Goal: Task Accomplishment & Management: Complete application form

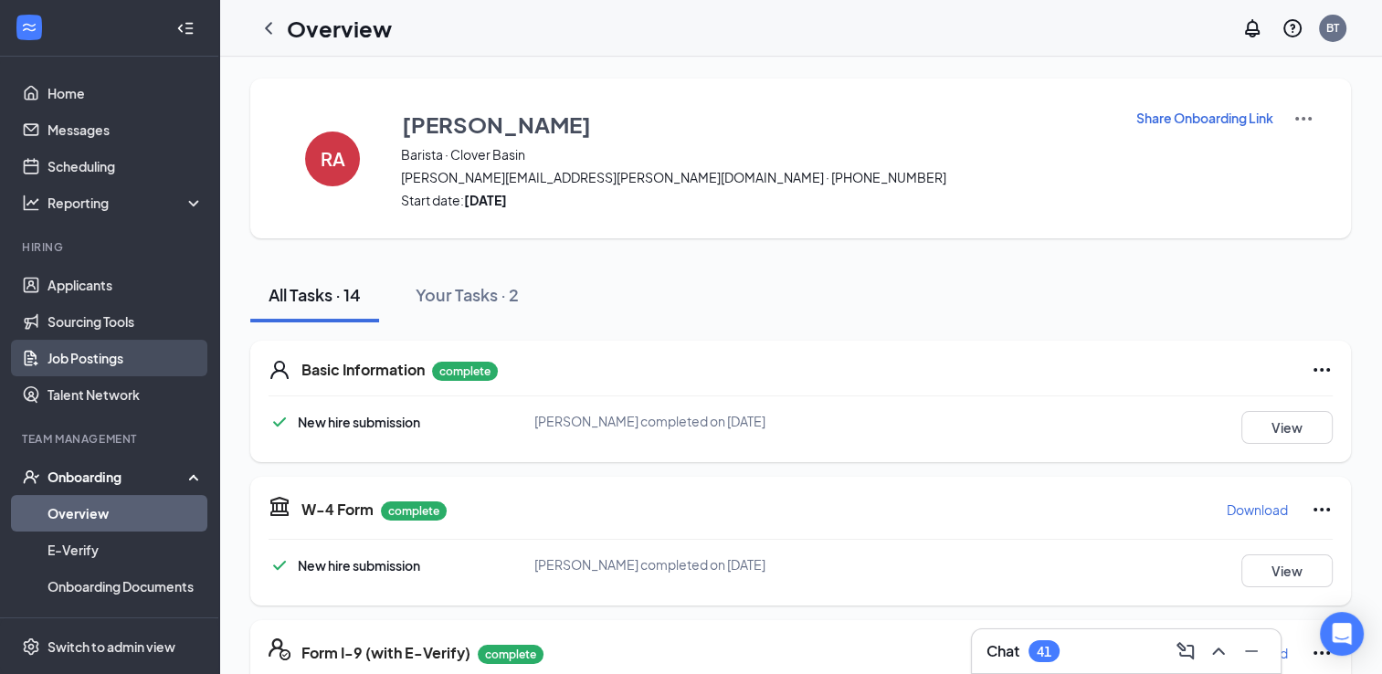
click at [87, 367] on link "Job Postings" at bounding box center [126, 358] width 156 height 37
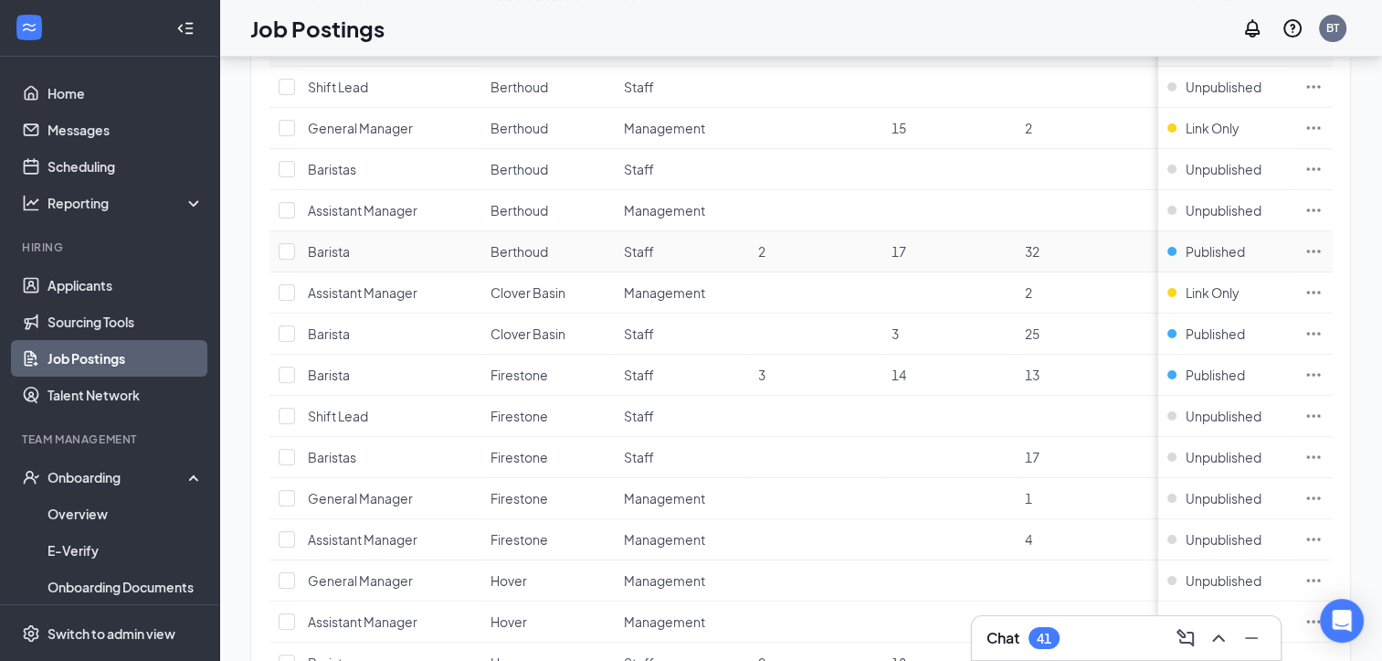
scroll to position [411, 0]
click at [1323, 366] on icon "Ellipses" at bounding box center [1314, 373] width 18 height 18
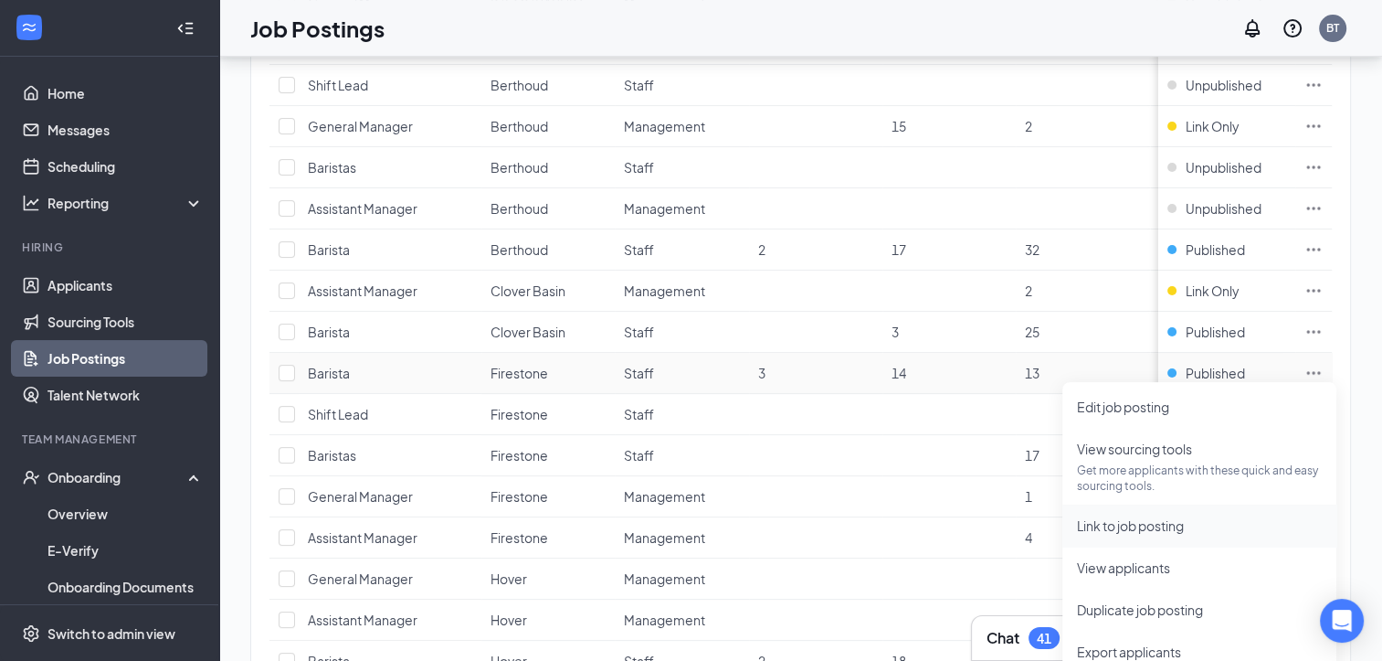
click at [1168, 524] on span "Link to job posting" at bounding box center [1130, 525] width 107 height 16
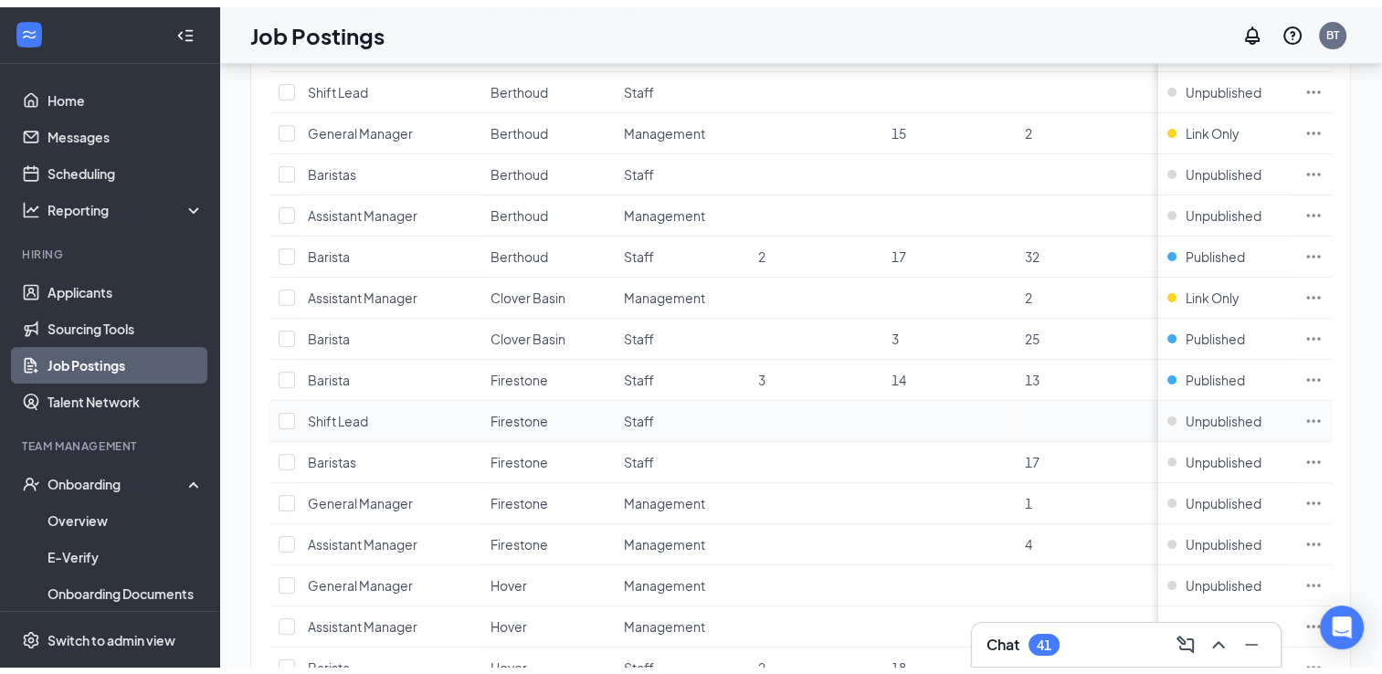
scroll to position [0, 0]
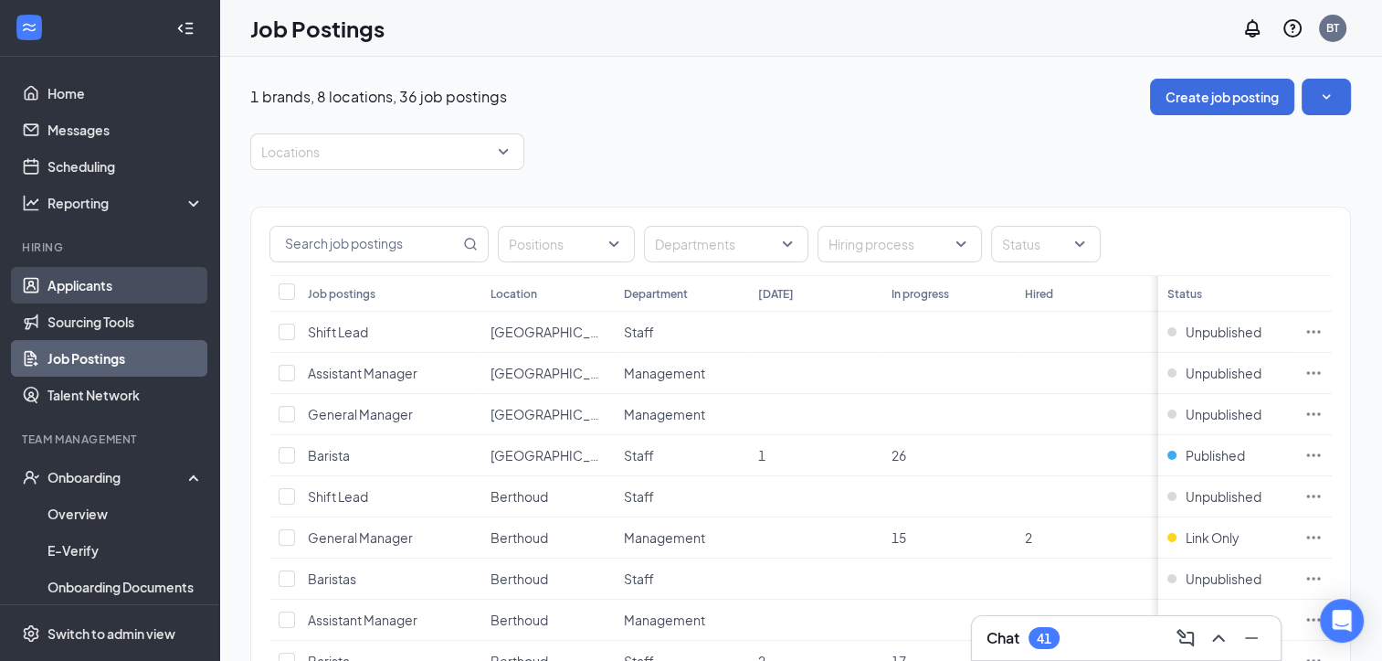
click at [56, 294] on link "Applicants" at bounding box center [126, 285] width 156 height 37
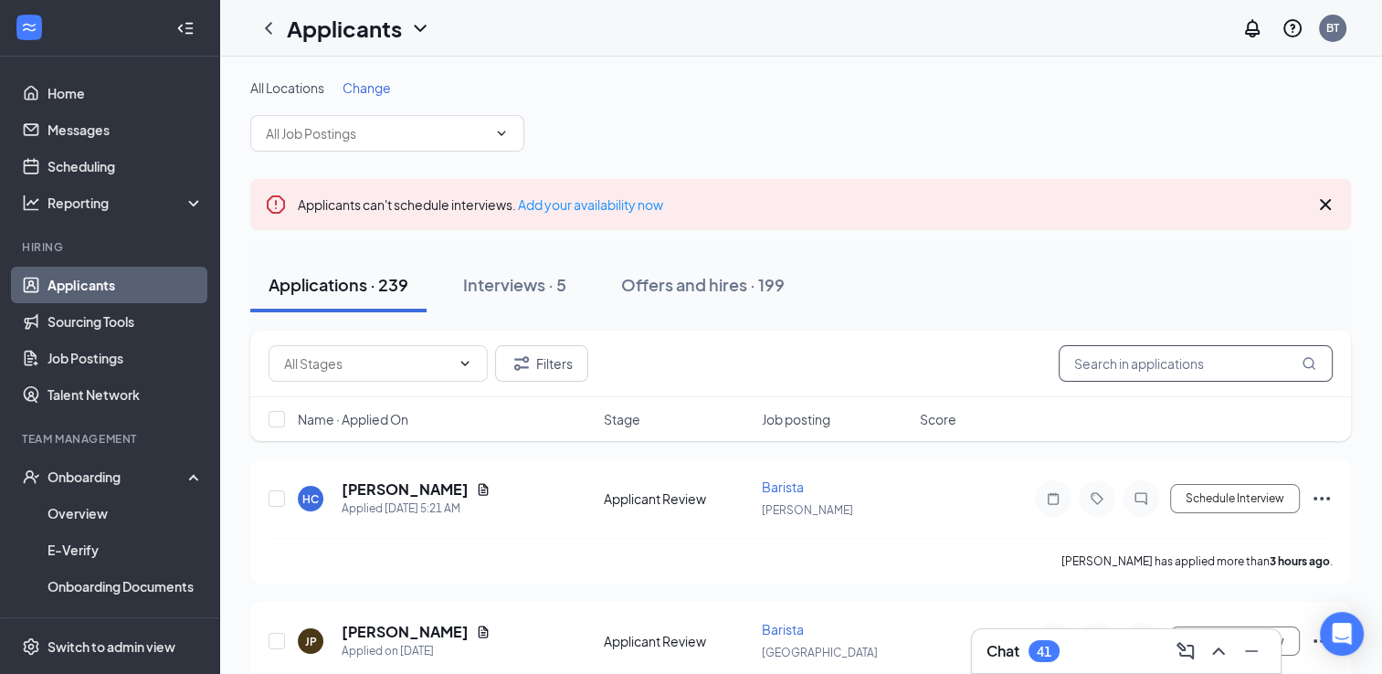
click at [1141, 363] on input "text" at bounding box center [1196, 363] width 274 height 37
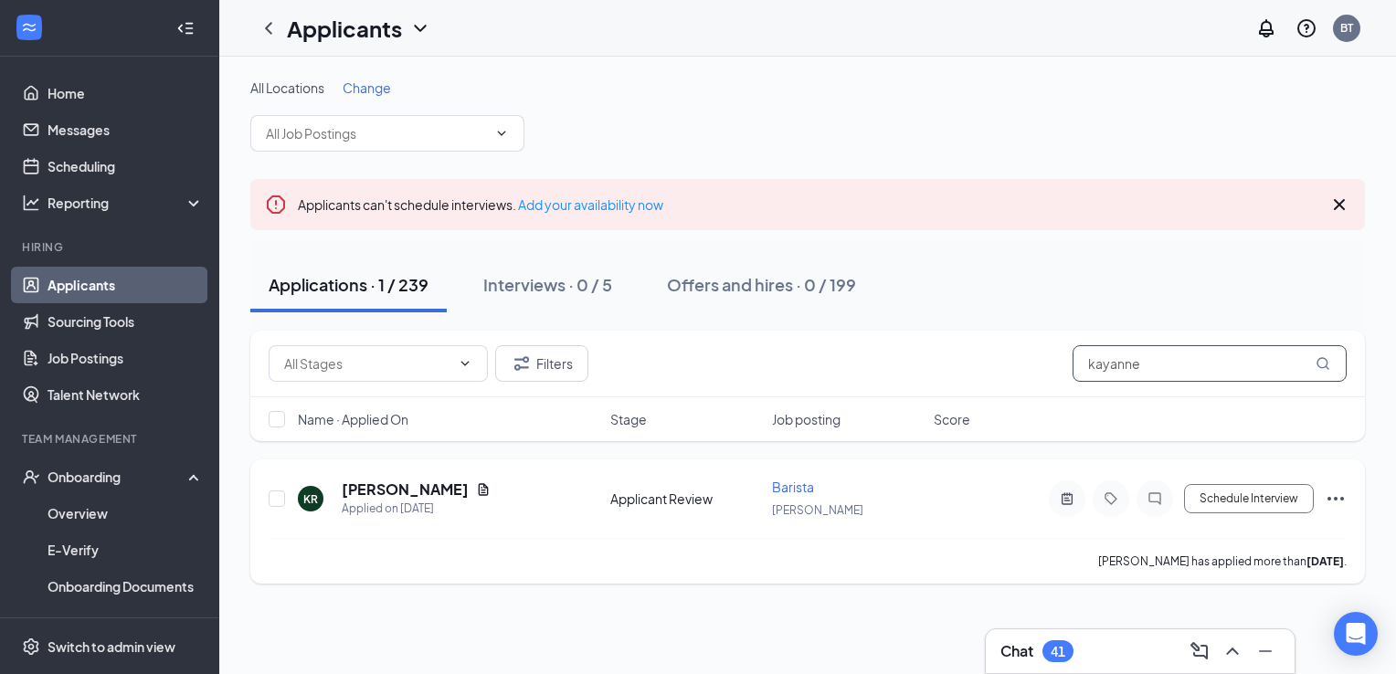
type input "kayanne"
click at [1334, 495] on icon "Ellipses" at bounding box center [1336, 499] width 22 height 22
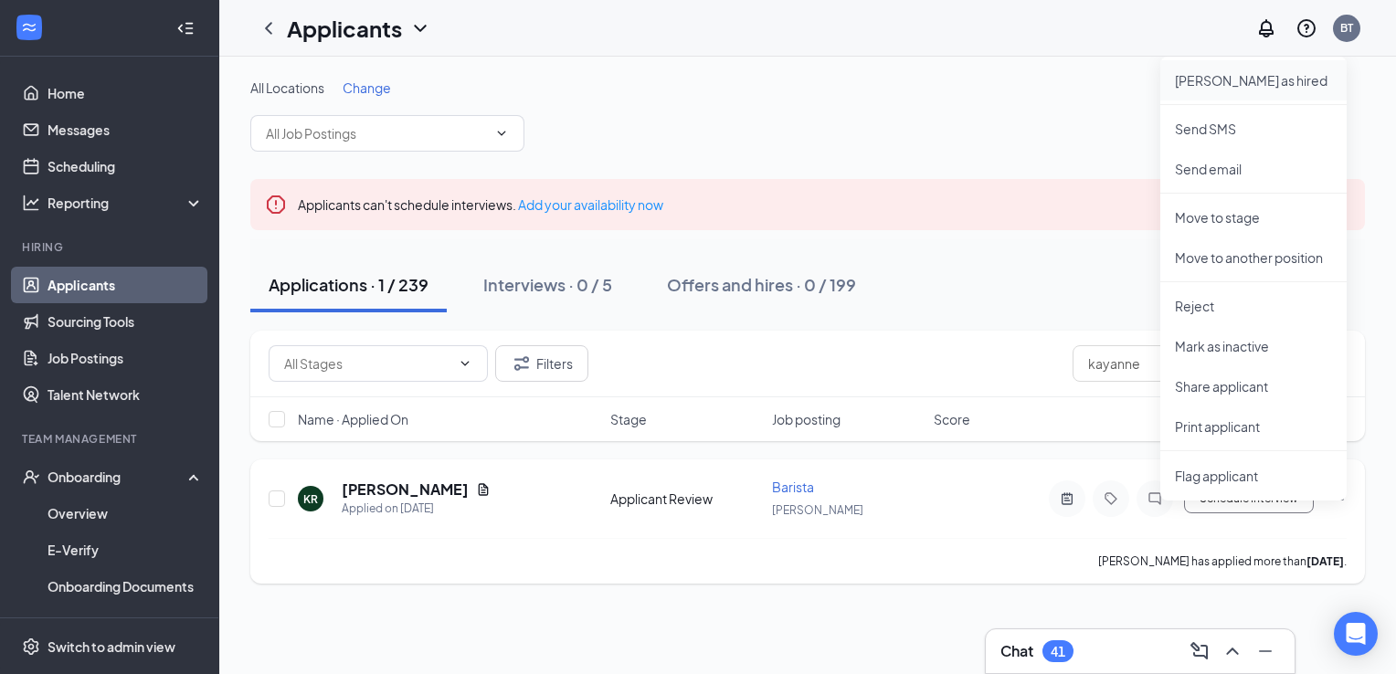
click at [1228, 84] on p "[PERSON_NAME] as hired" at bounding box center [1253, 80] width 157 height 18
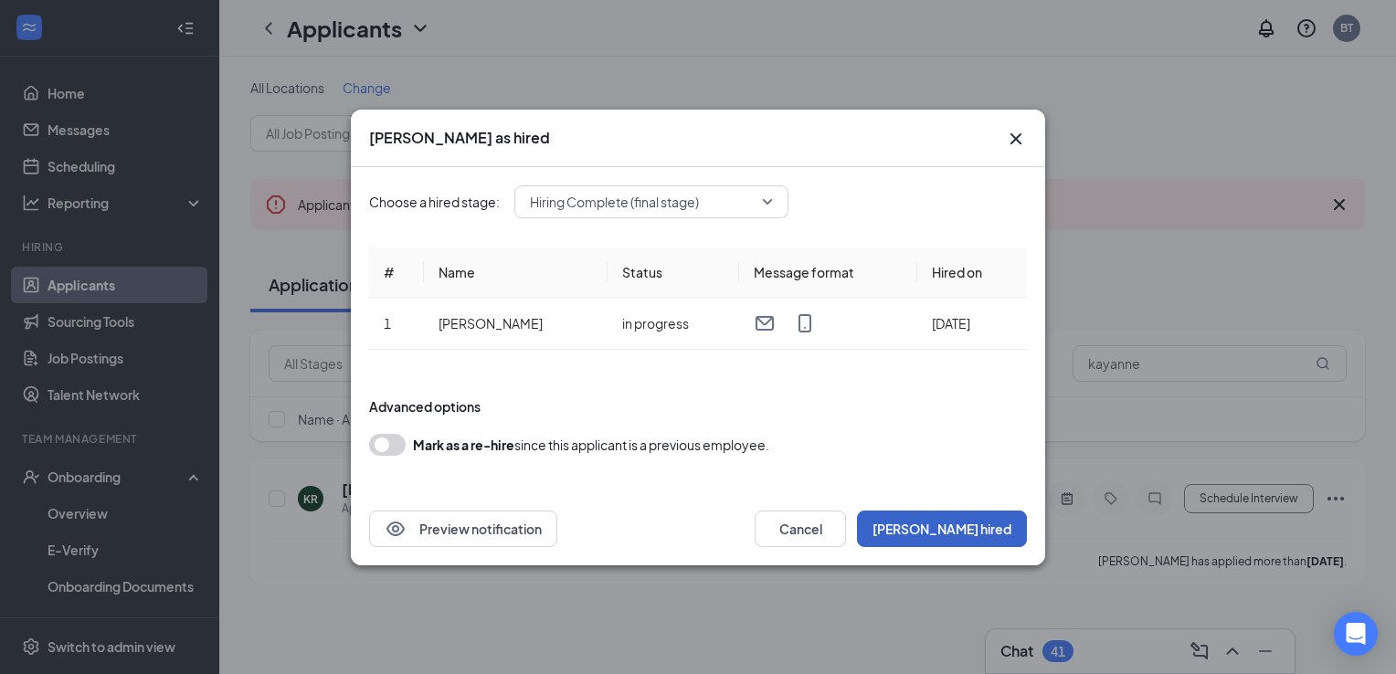
click at [997, 523] on button "[PERSON_NAME] hired" at bounding box center [942, 529] width 170 height 37
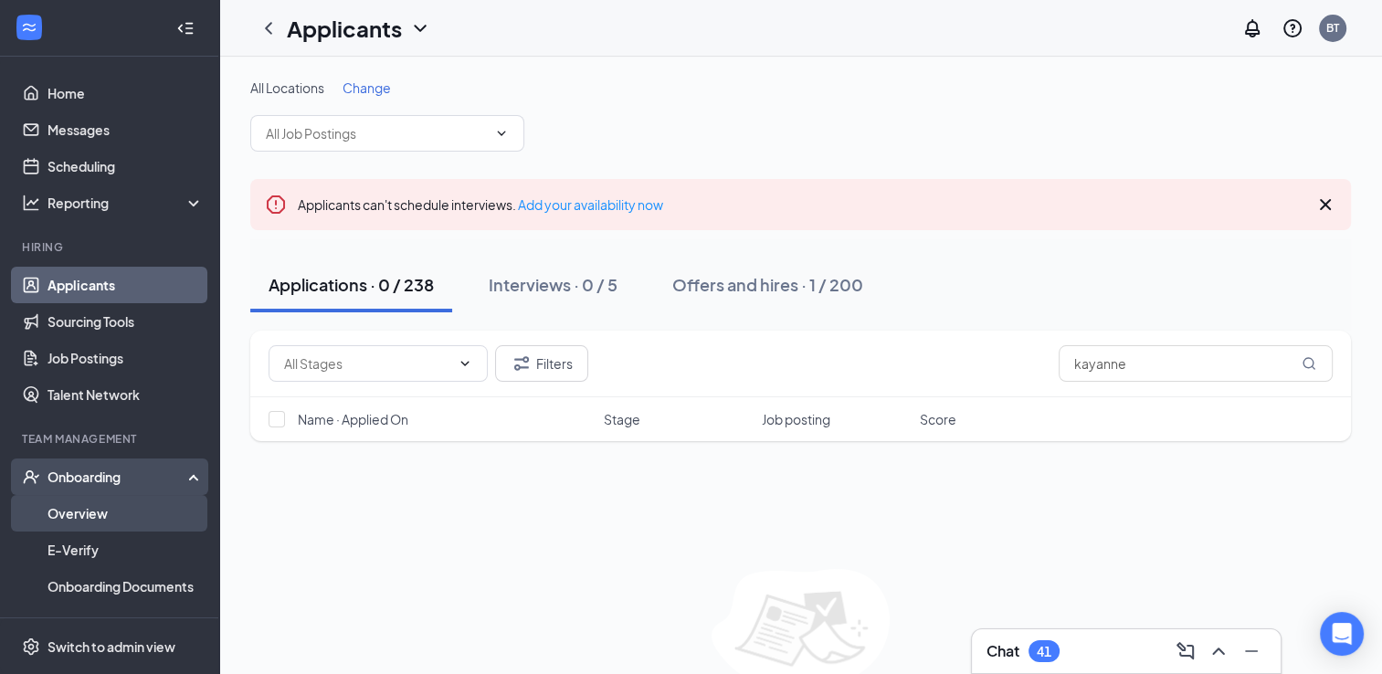
click at [80, 511] on link "Overview" at bounding box center [126, 513] width 156 height 37
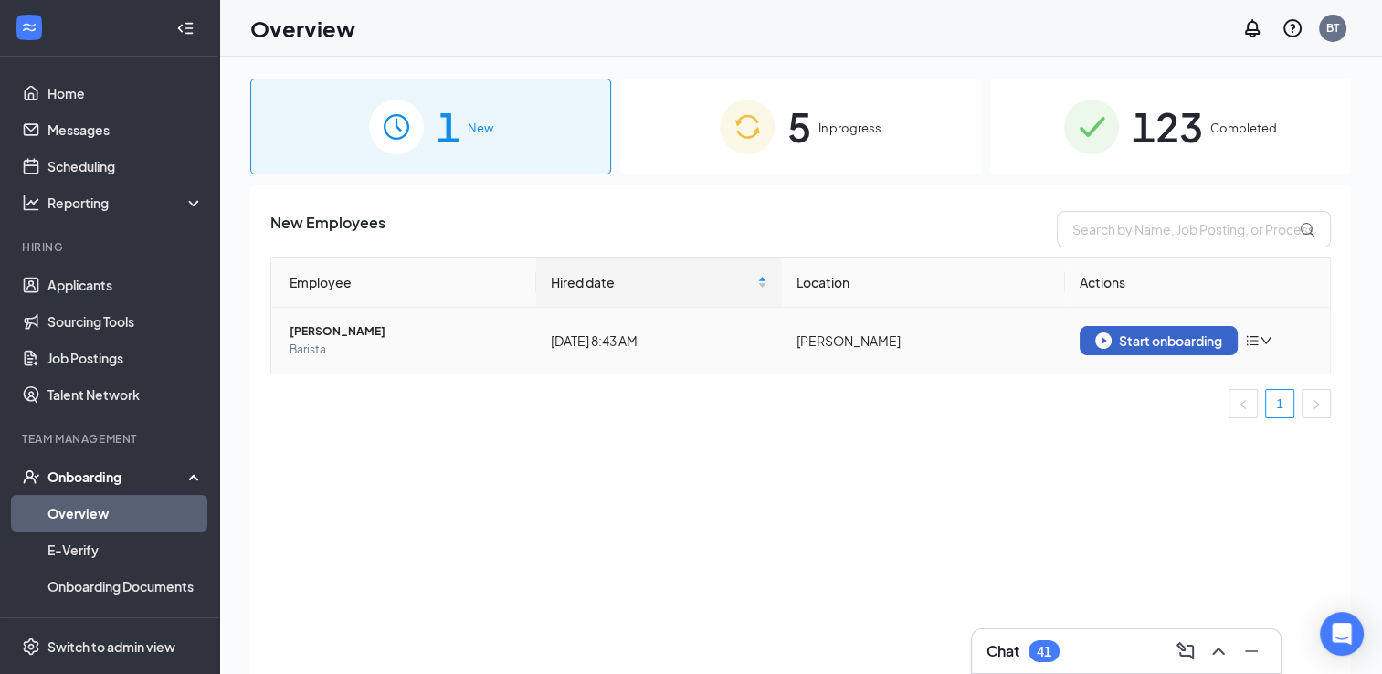
click at [1167, 336] on div "Start onboarding" at bounding box center [1158, 341] width 127 height 16
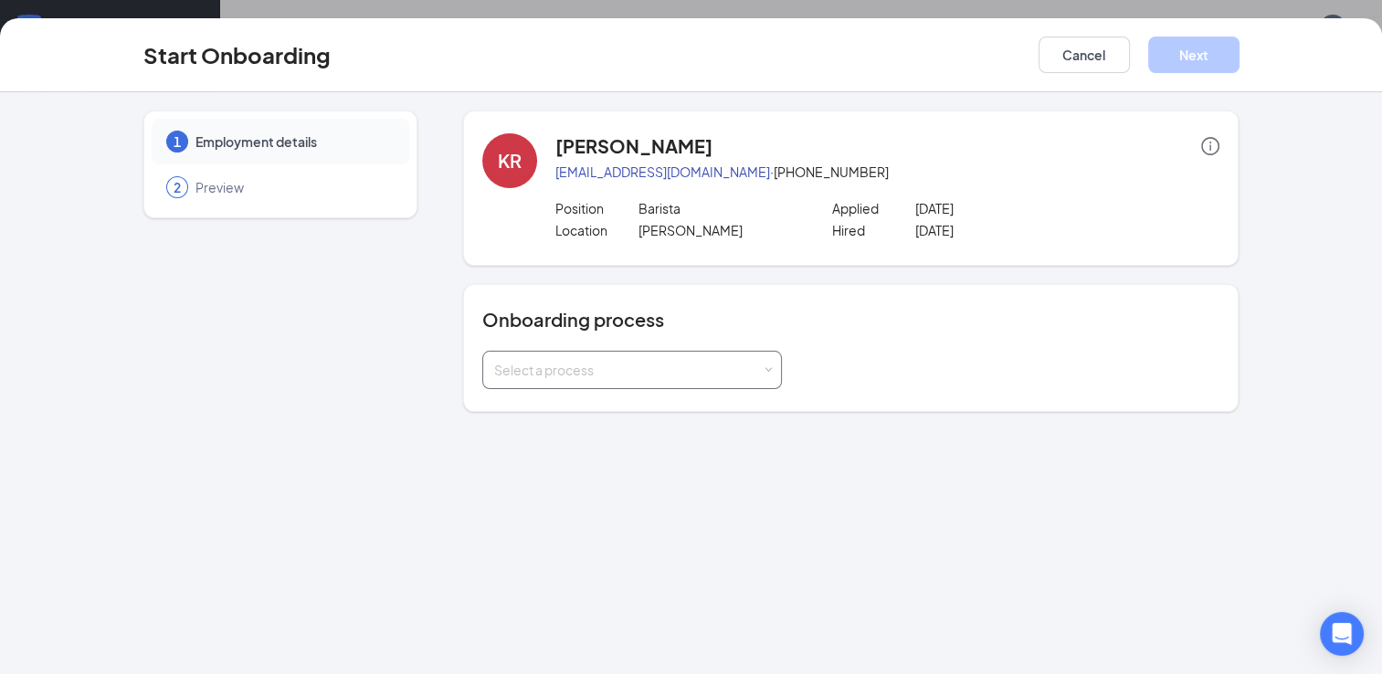
click at [720, 359] on div "Select a process" at bounding box center [632, 370] width 276 height 37
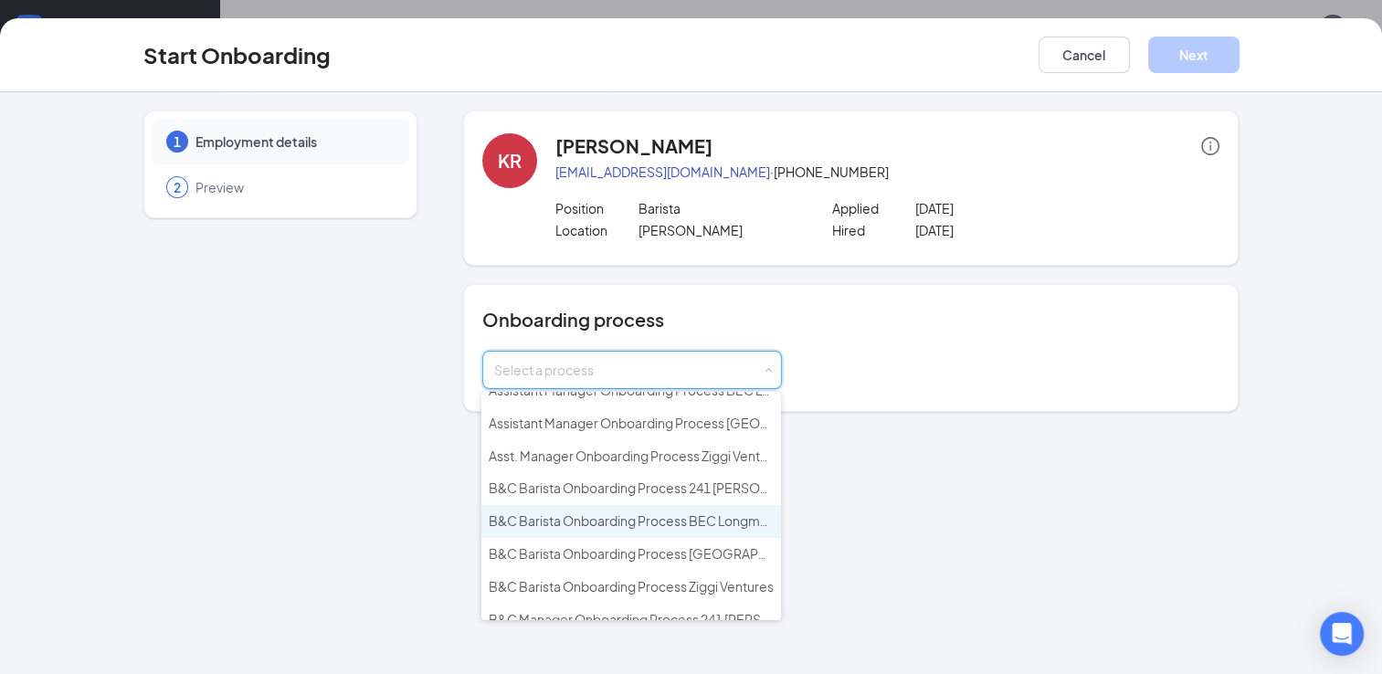
scroll to position [48, 0]
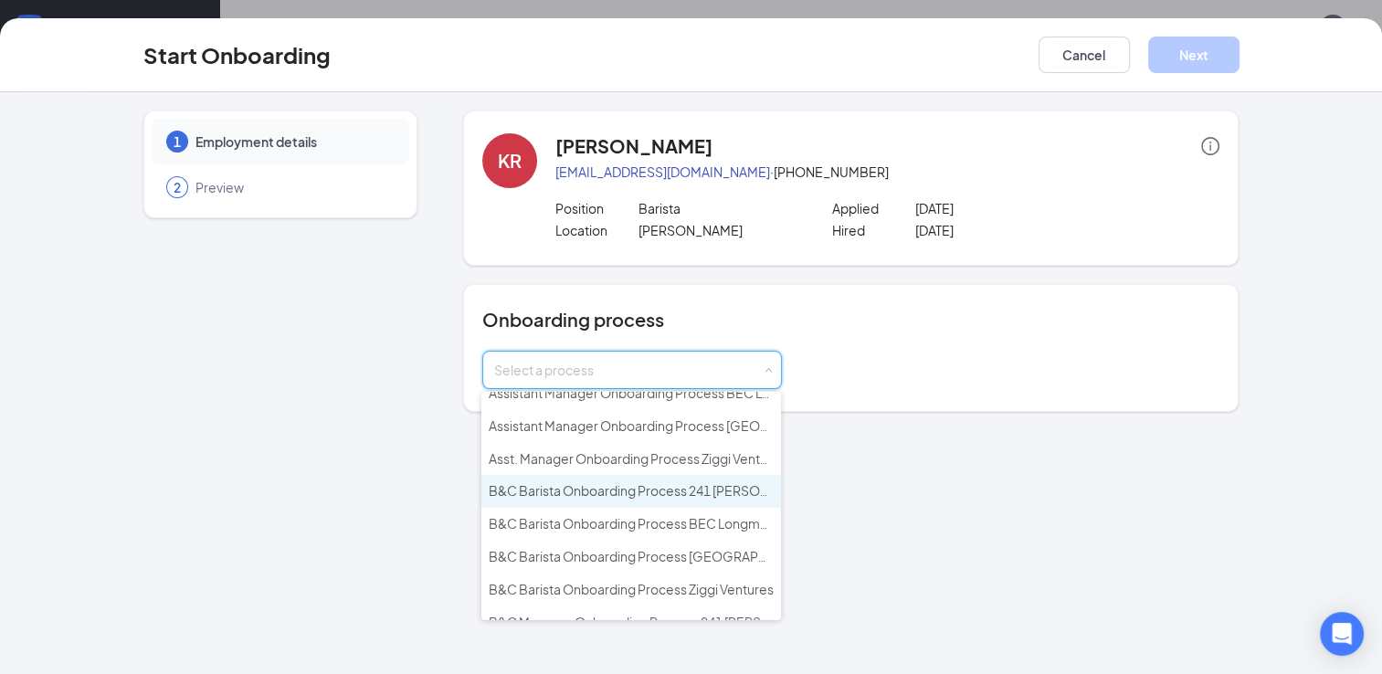
click at [639, 488] on span "B&C Barista Onboarding Process 241 [PERSON_NAME]" at bounding box center [653, 490] width 328 height 16
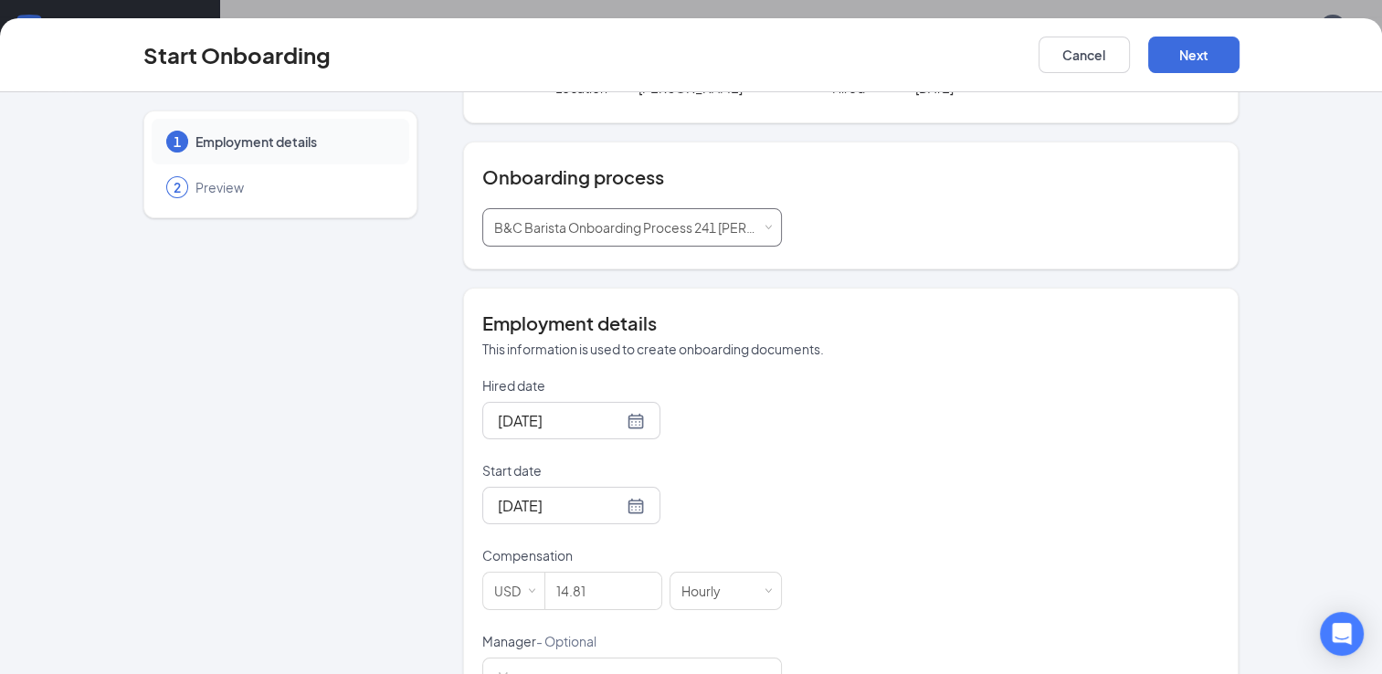
scroll to position [146, 0]
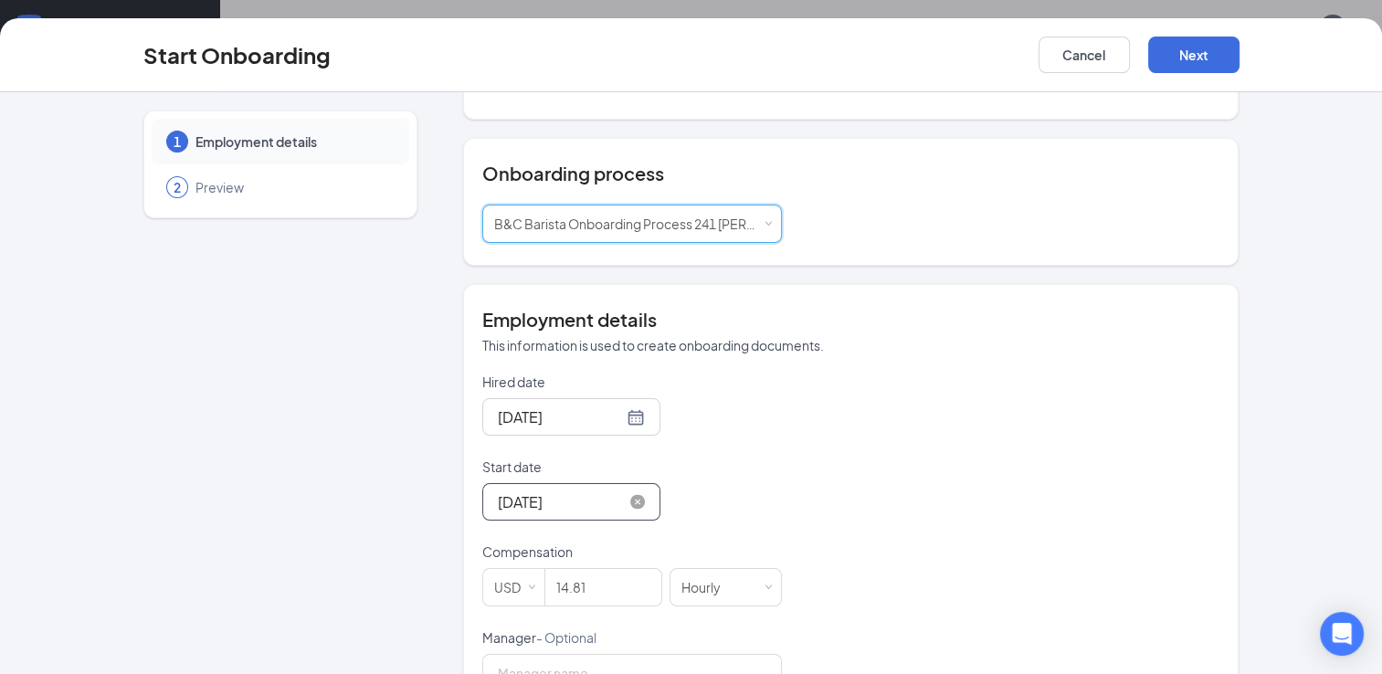
click at [525, 502] on input "[DATE]" at bounding box center [560, 502] width 125 height 23
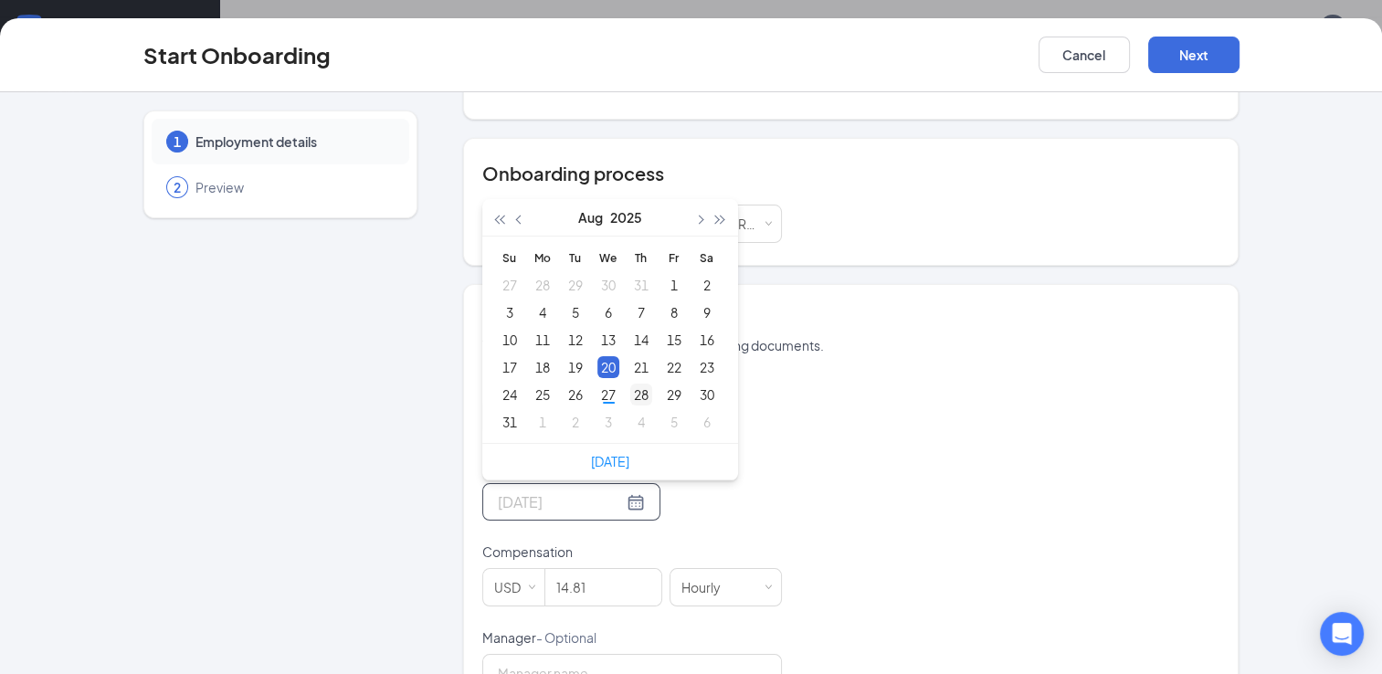
type input "[DATE]"
click at [636, 387] on div "28" at bounding box center [641, 395] width 22 height 22
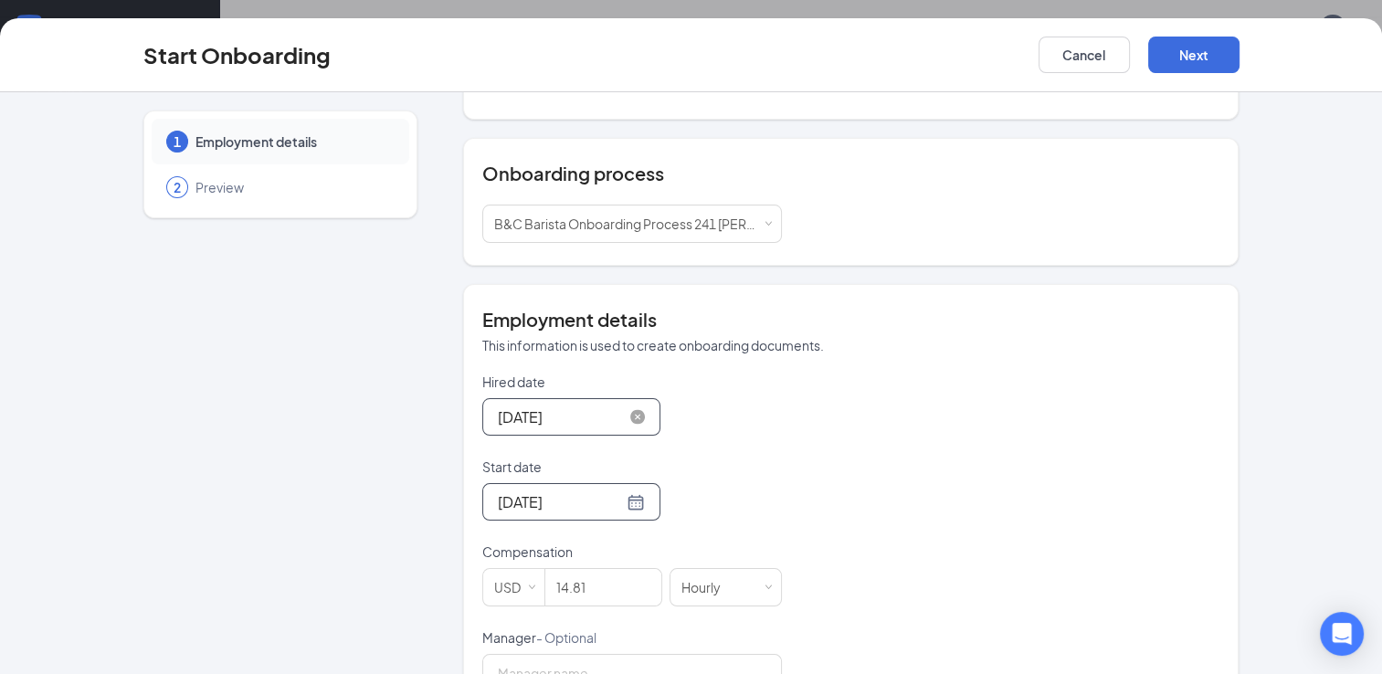
click at [525, 418] on input "[DATE]" at bounding box center [560, 417] width 125 height 23
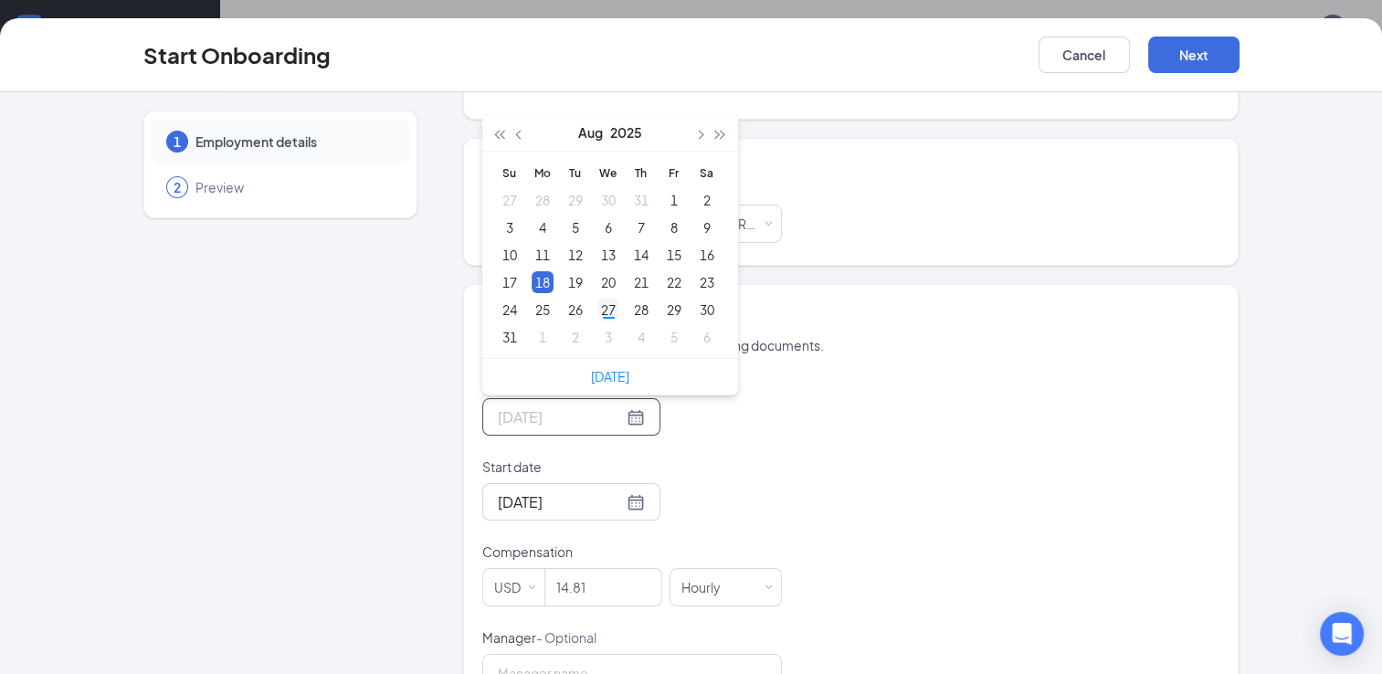
type input "[DATE]"
click at [602, 308] on div "27" at bounding box center [608, 310] width 22 height 22
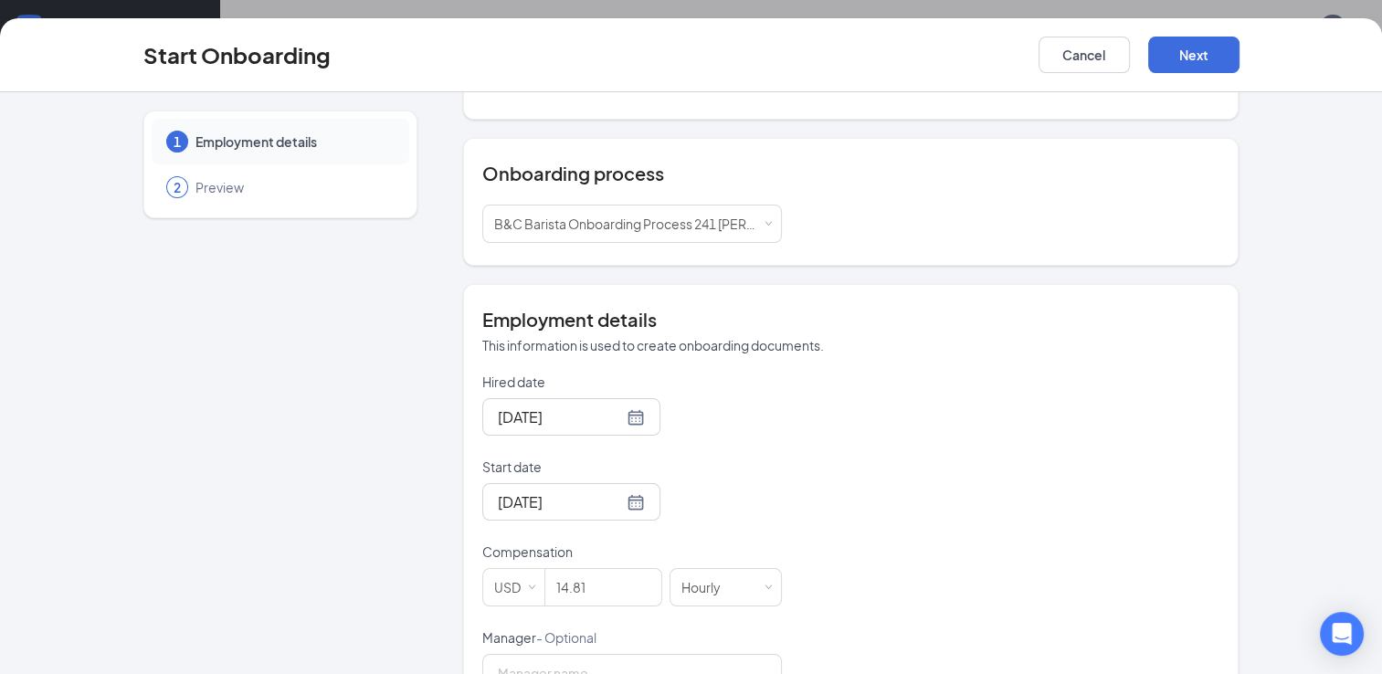
click at [837, 432] on div "Hired date [DATE] [DATE] Su Mo Tu We Th Fr Sa 27 28 29 30 31 1 2 3 4 5 6 7 8 9 …" at bounding box center [851, 629] width 738 height 512
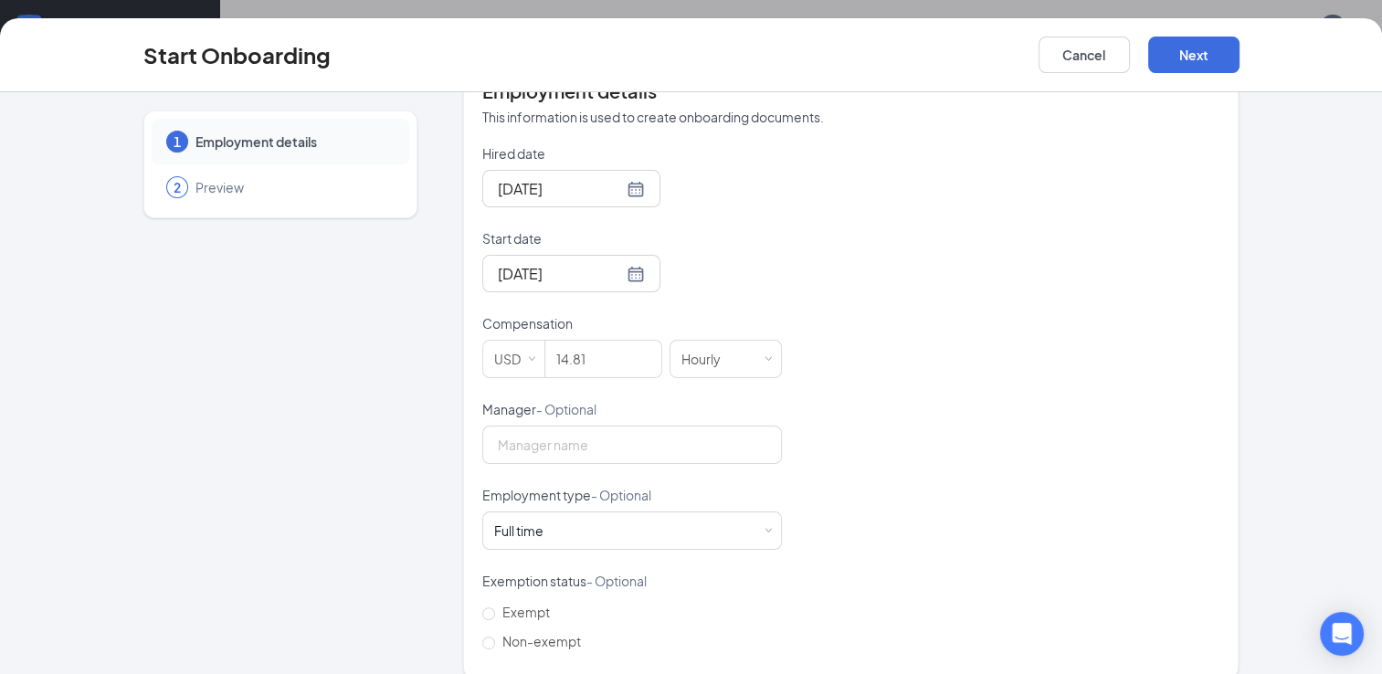
scroll to position [395, 0]
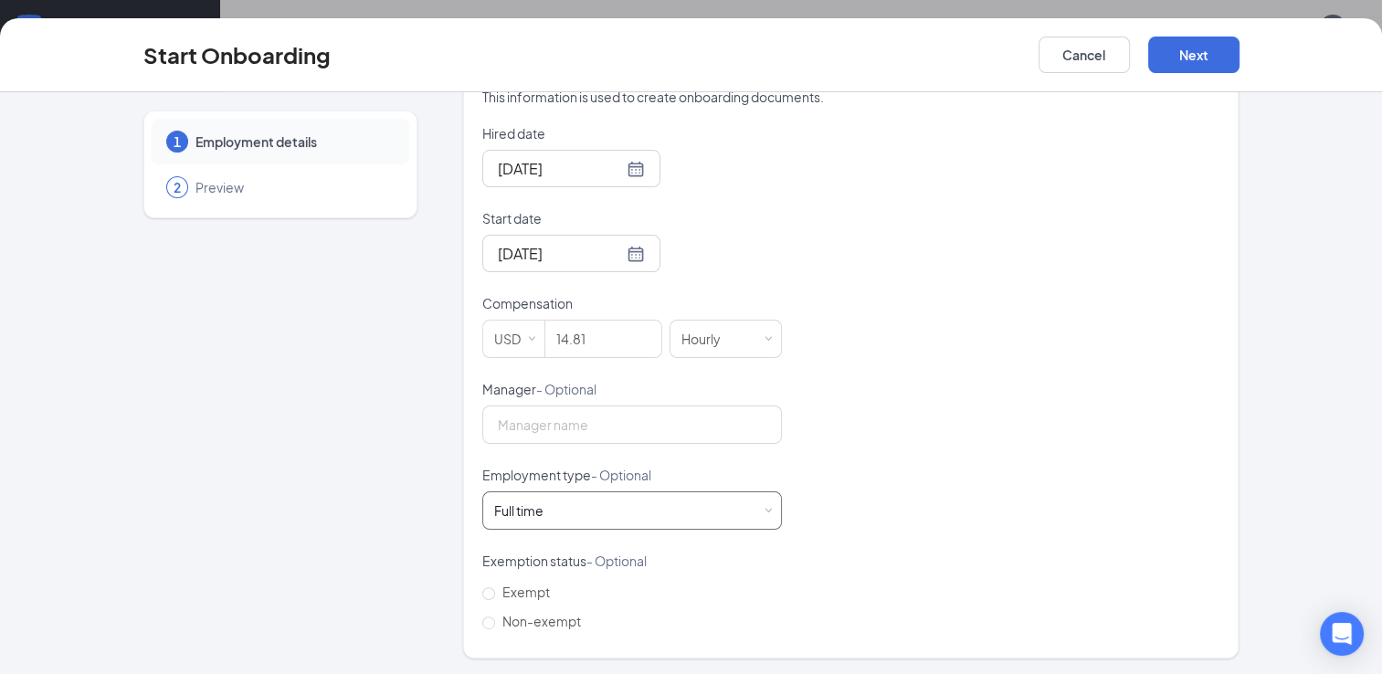
click at [738, 508] on div "Full time Works 30+ hours per week and is reasonably expected to work" at bounding box center [632, 510] width 276 height 37
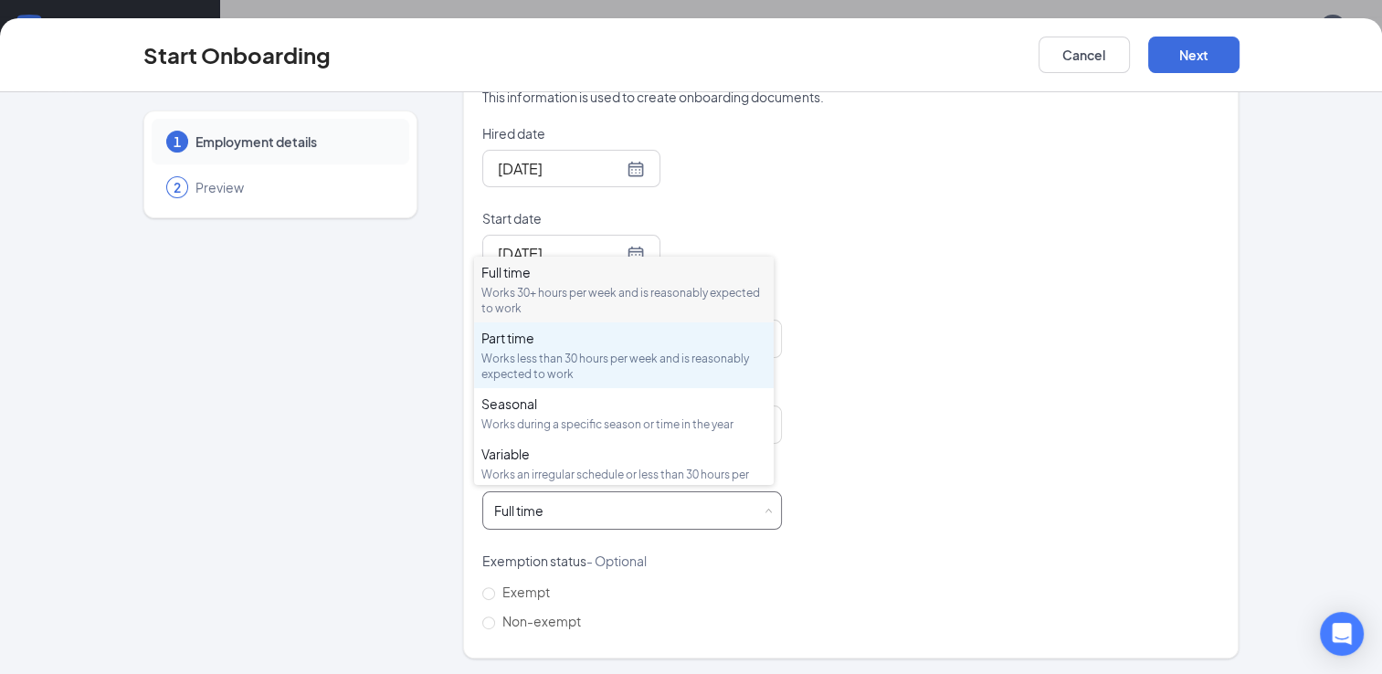
click at [662, 333] on div "Part time" at bounding box center [623, 338] width 285 height 18
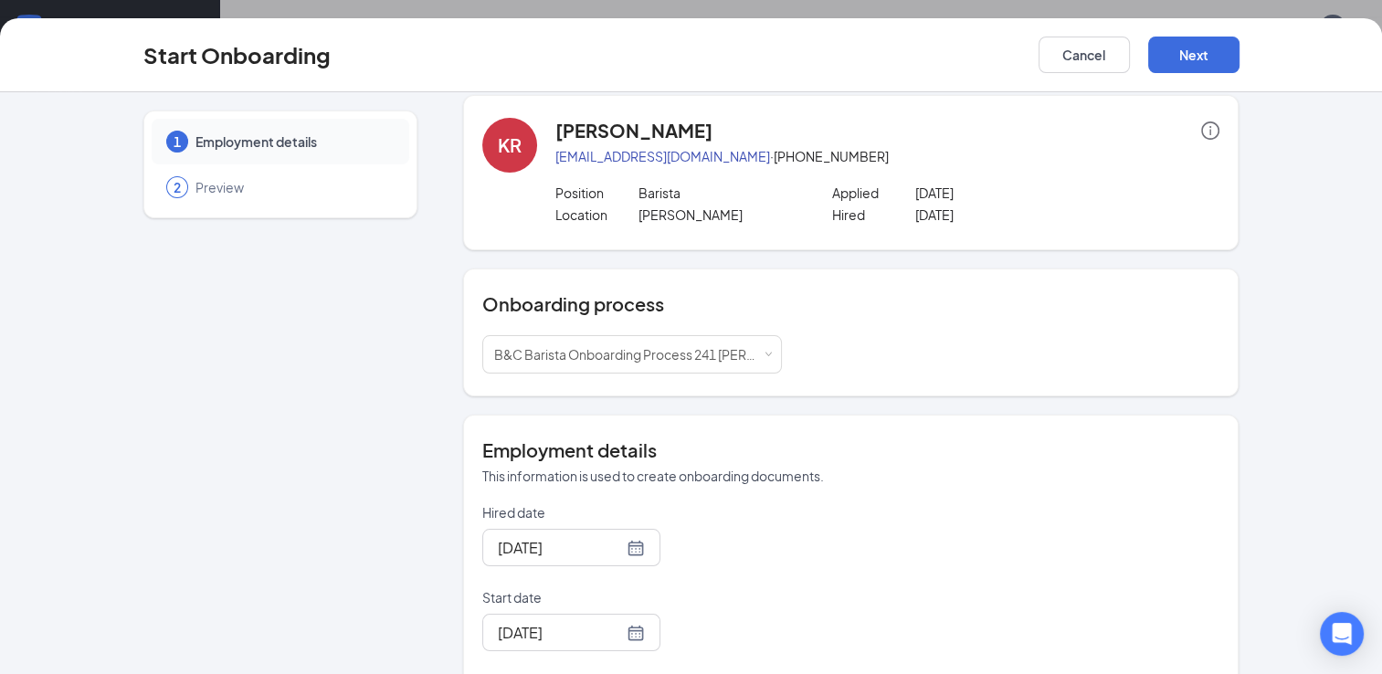
scroll to position [0, 0]
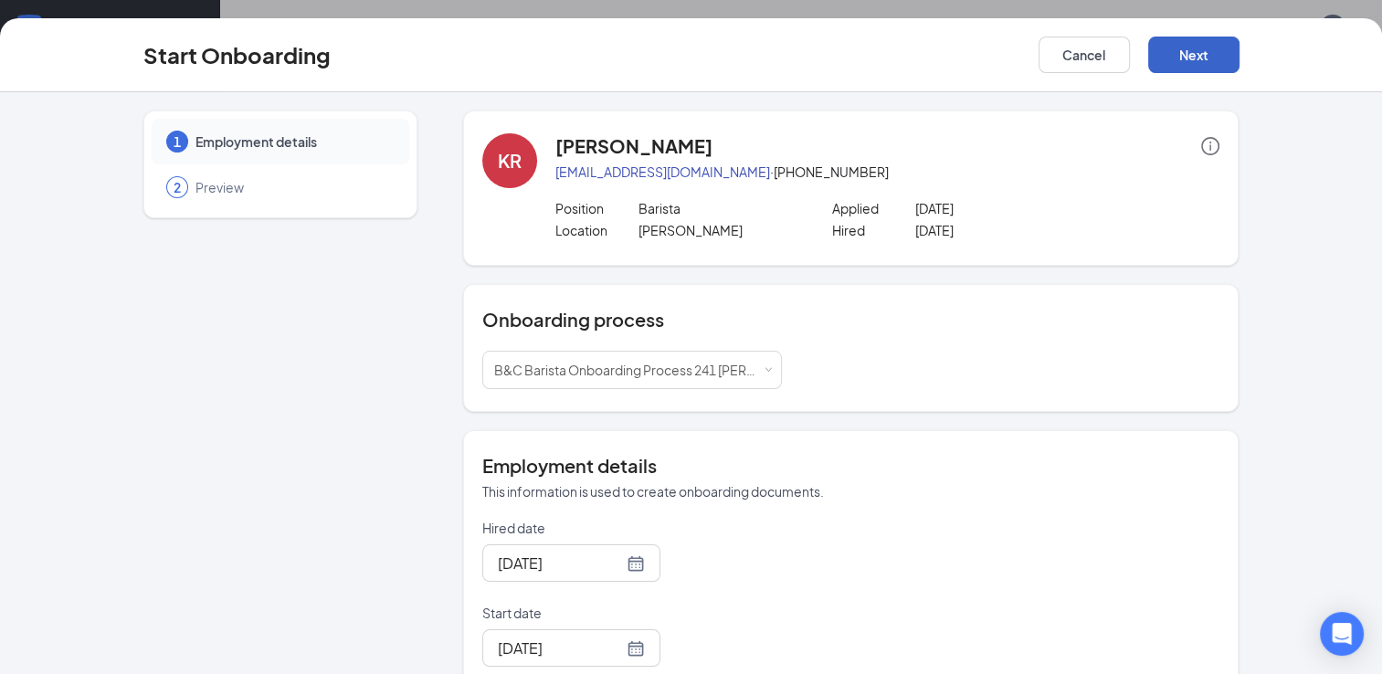
click at [1207, 48] on button "Next" at bounding box center [1193, 55] width 91 height 37
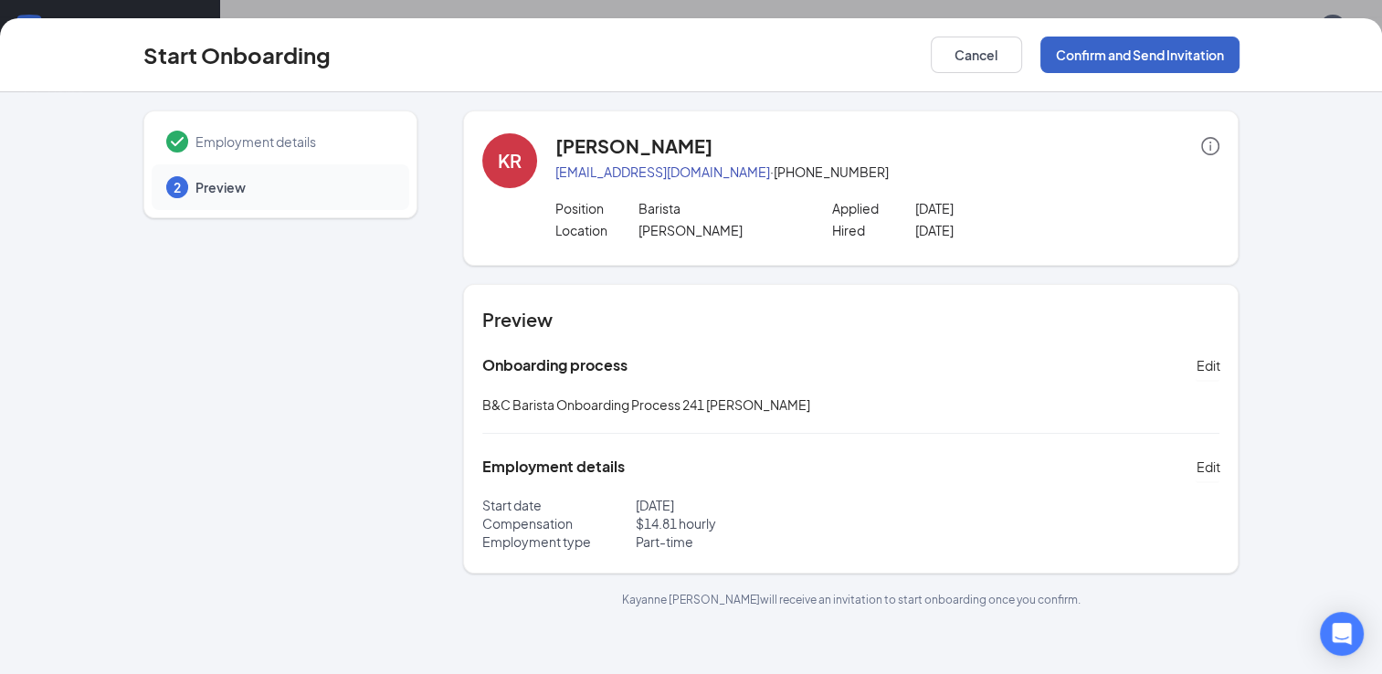
click at [1207, 48] on button "Confirm and Send Invitation" at bounding box center [1140, 55] width 199 height 37
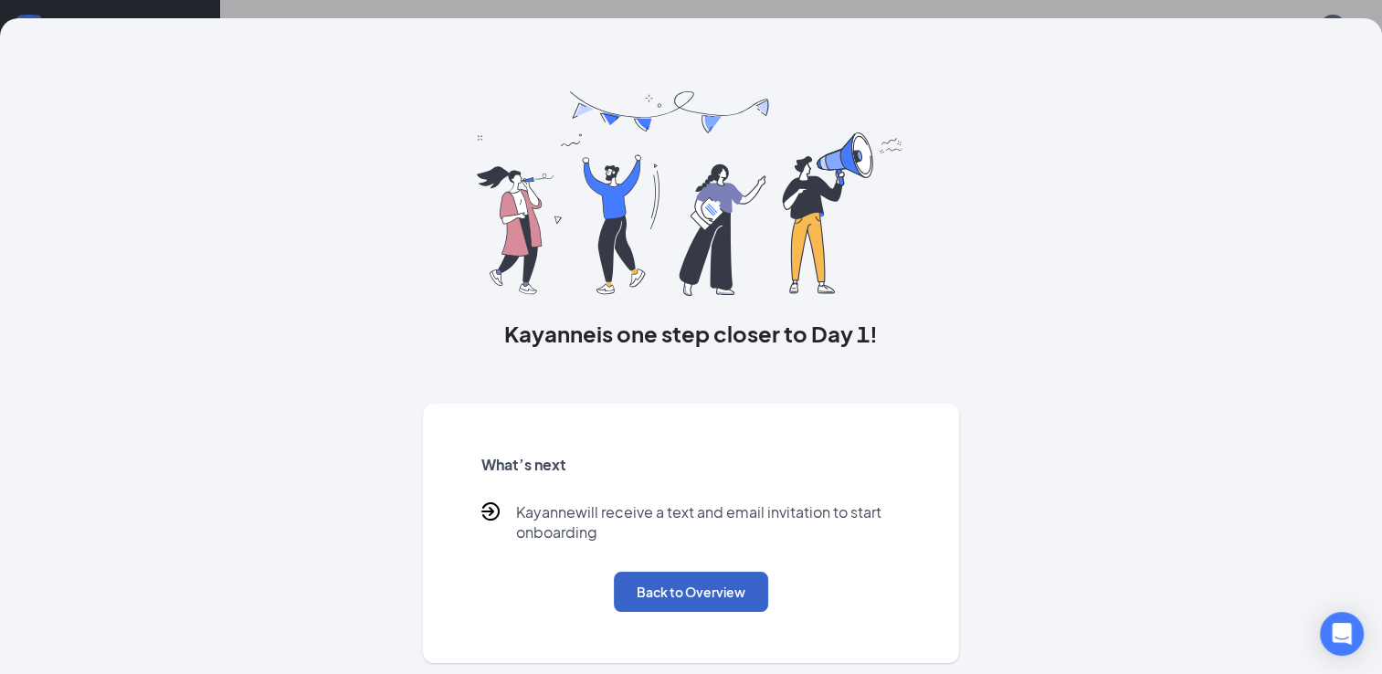
click at [674, 601] on button "Back to Overview" at bounding box center [691, 592] width 154 height 40
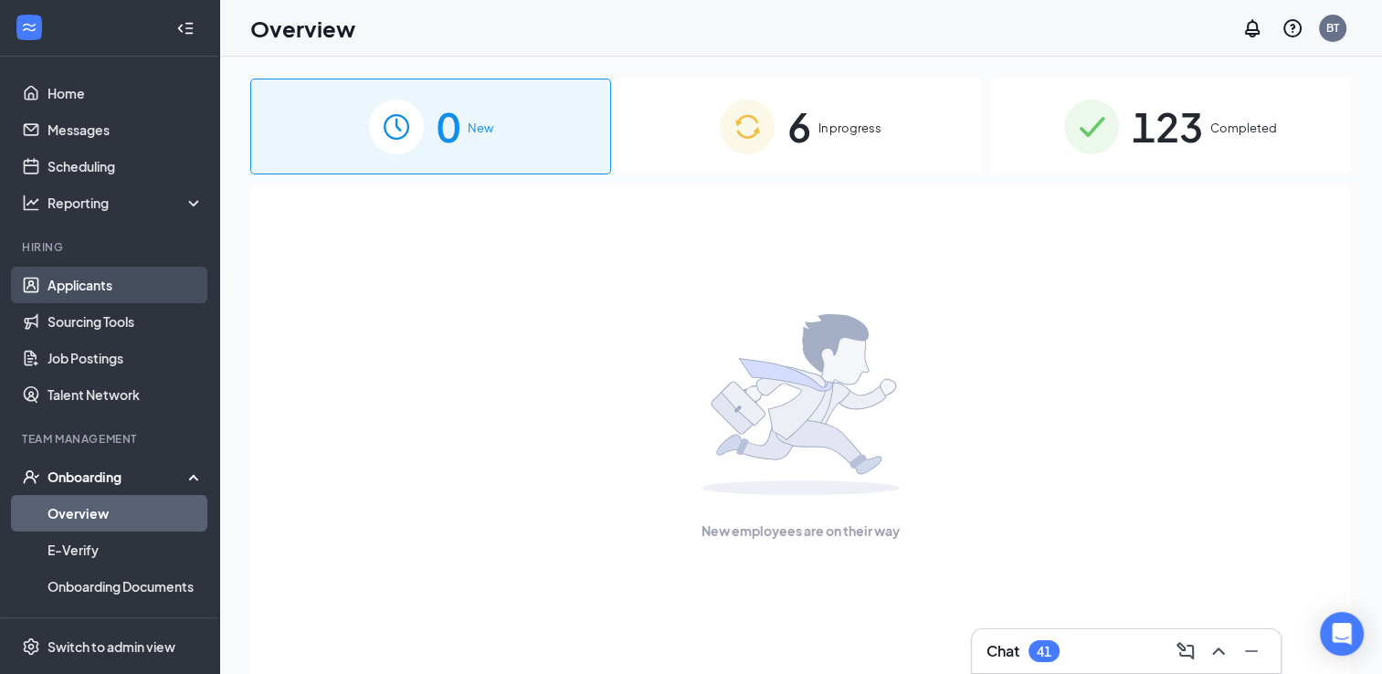
click at [95, 276] on link "Applicants" at bounding box center [126, 285] width 156 height 37
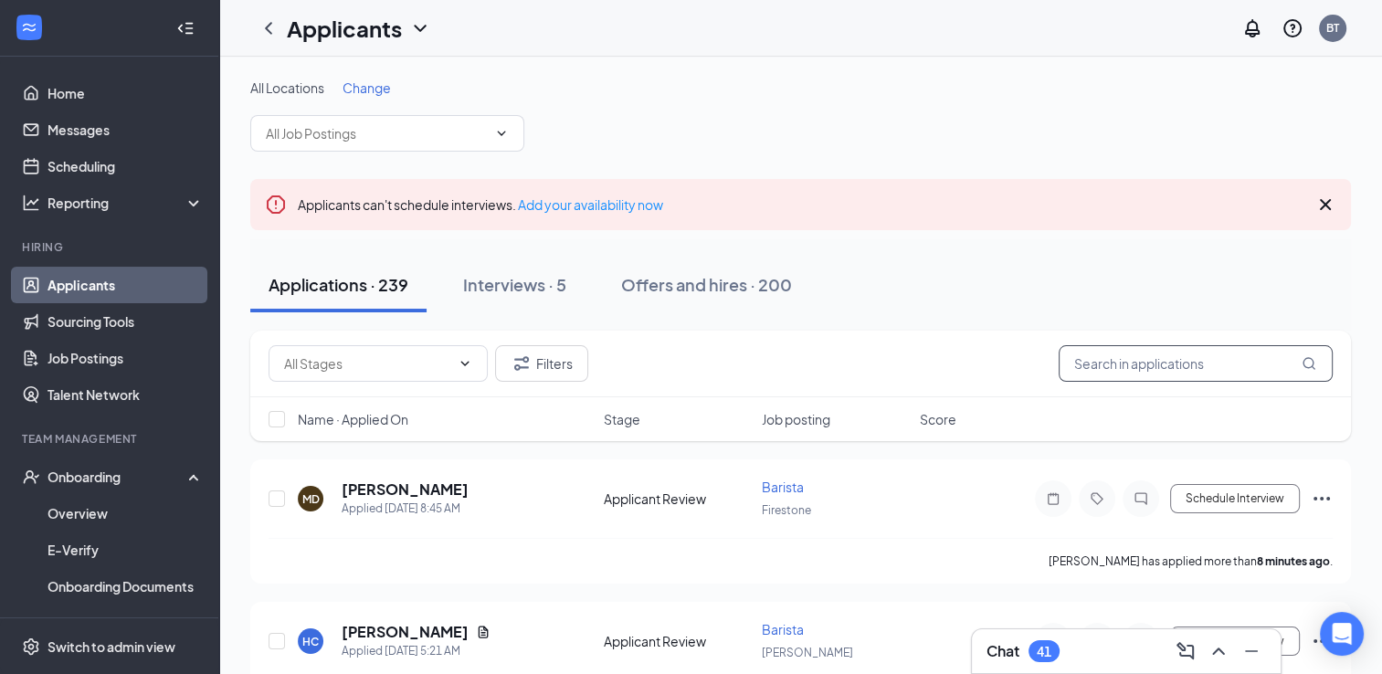
click at [1177, 361] on input "text" at bounding box center [1196, 363] width 274 height 37
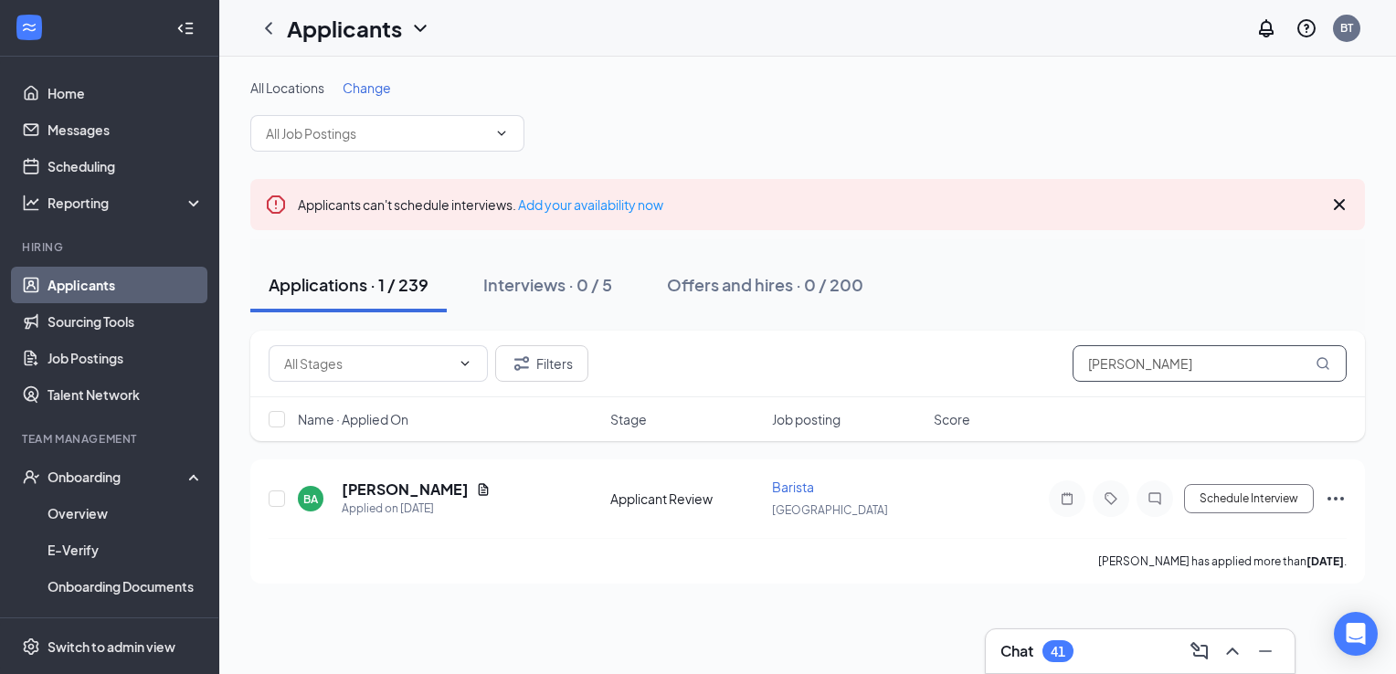
type input "[PERSON_NAME]"
click at [98, 283] on link "Applicants" at bounding box center [126, 285] width 156 height 37
